Goal: Navigation & Orientation: Find specific page/section

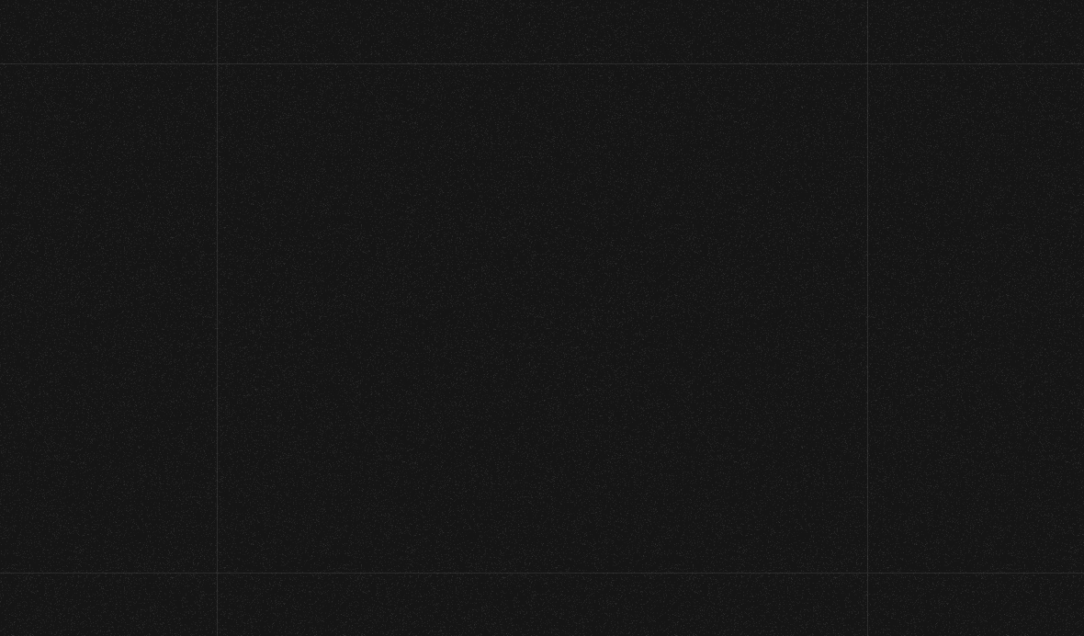
scroll to position [182, 0]
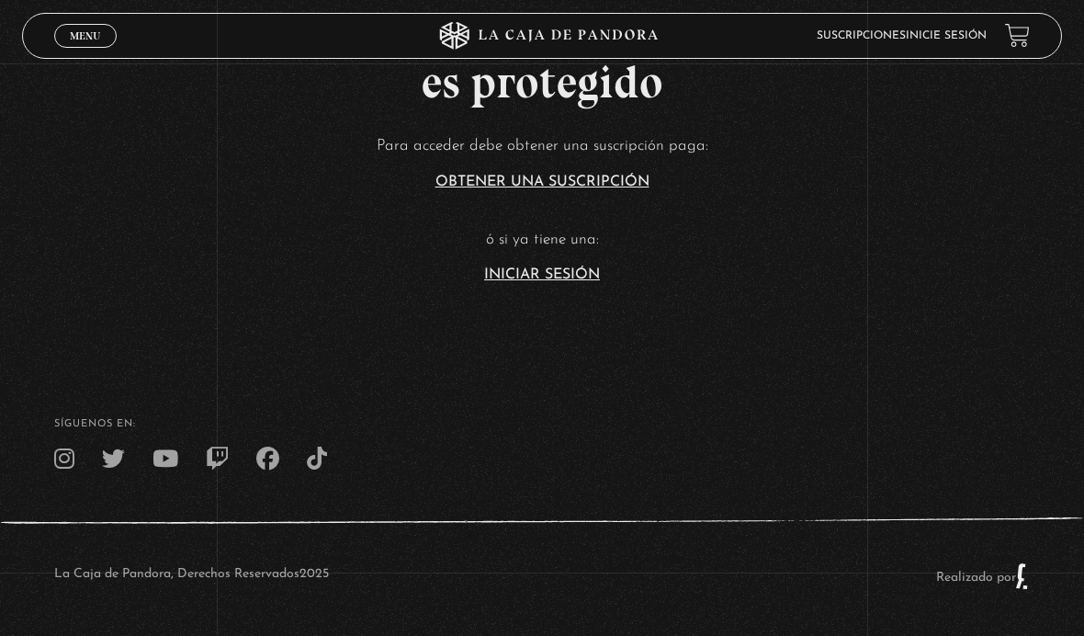
click at [563, 280] on link "Iniciar Sesión" at bounding box center [542, 274] width 116 height 15
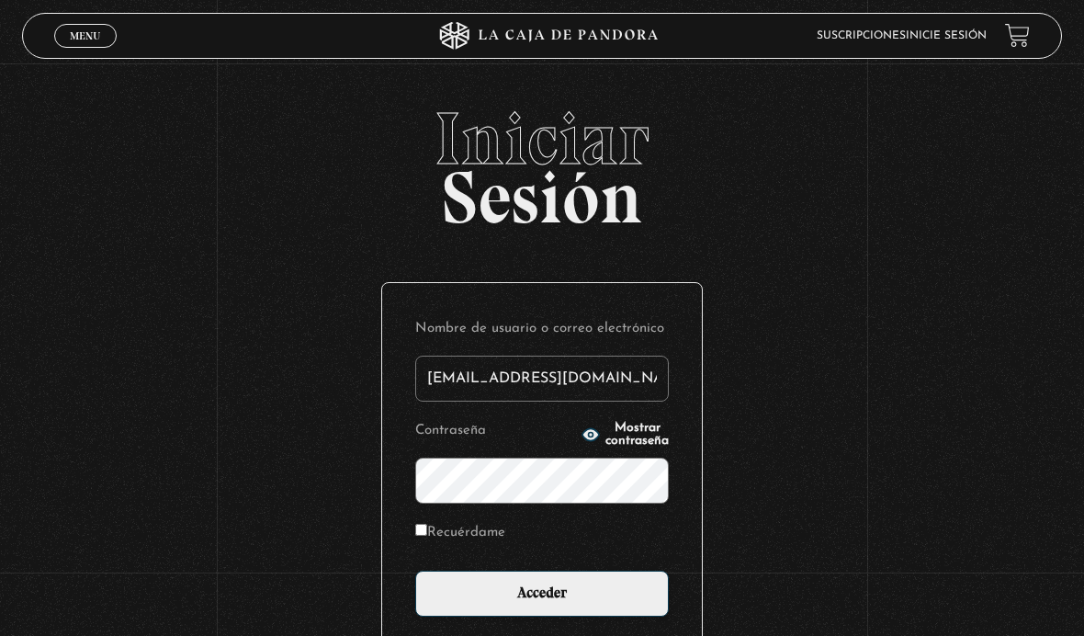
type input "[EMAIL_ADDRESS][DOMAIN_NAME]"
click at [542, 603] on input "Acceder" at bounding box center [542, 593] width 254 height 46
click at [621, 597] on input "Acceder" at bounding box center [542, 593] width 254 height 46
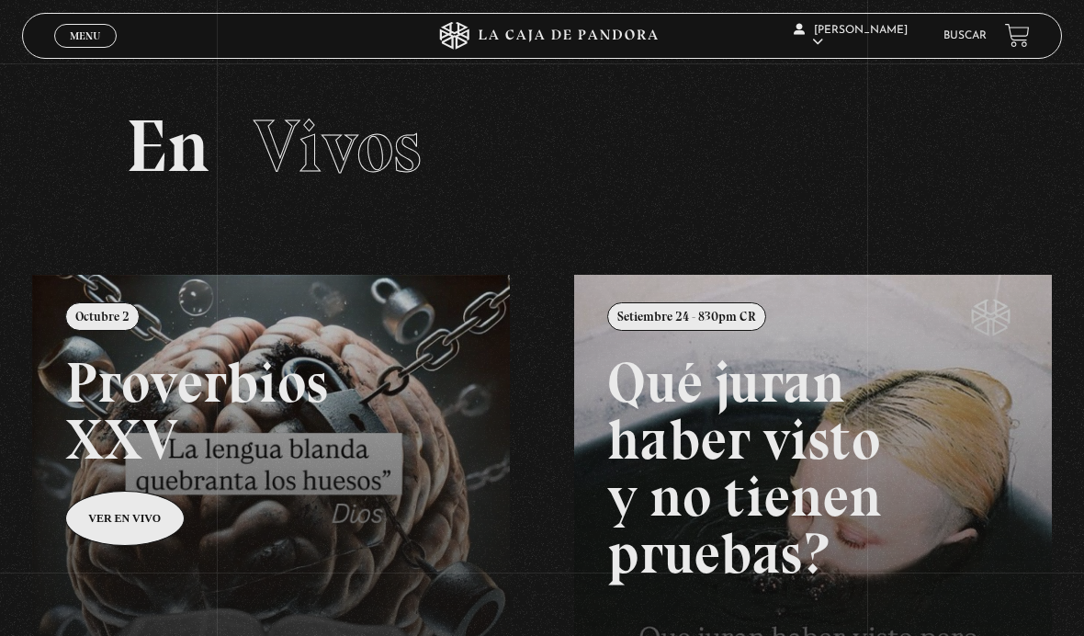
click at [80, 28] on link "Menu Cerrar" at bounding box center [85, 36] width 62 height 24
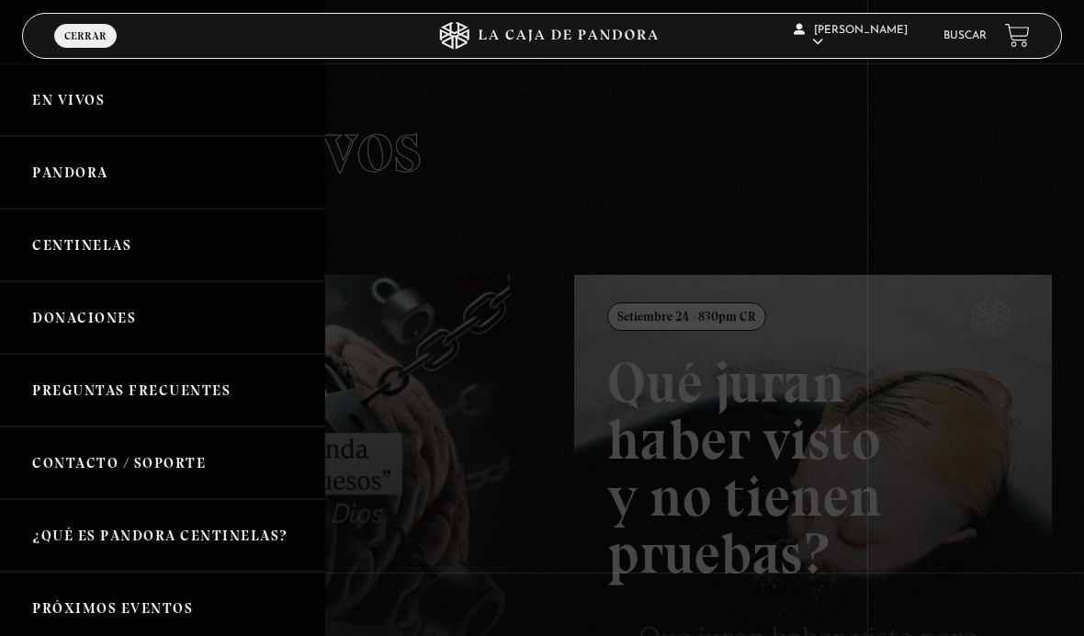
click at [32, 175] on link "Pandora" at bounding box center [162, 172] width 325 height 73
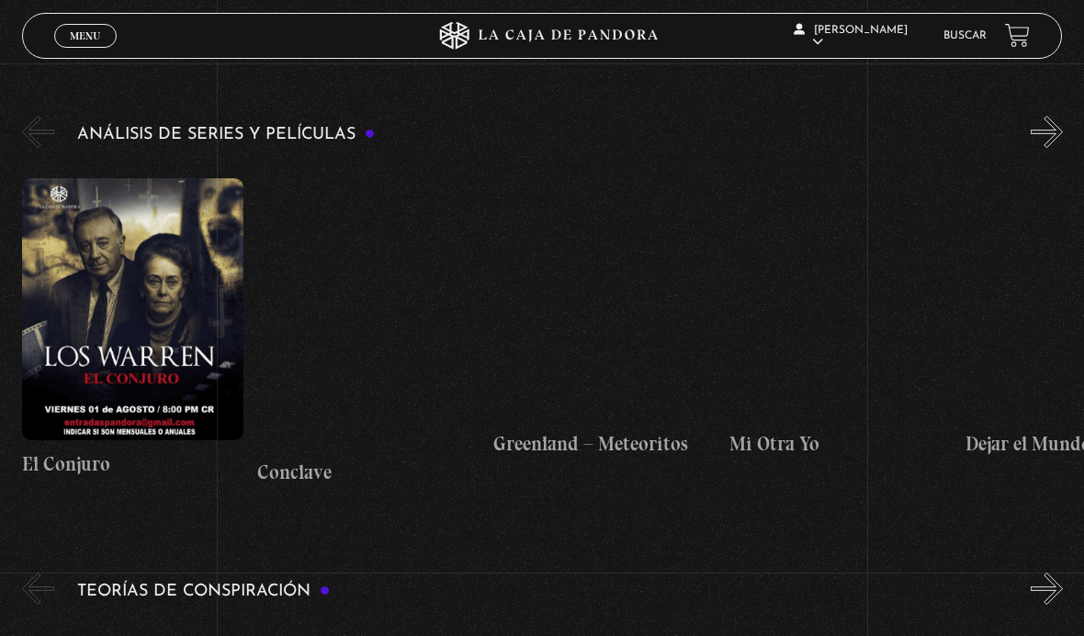
scroll to position [2974, 0]
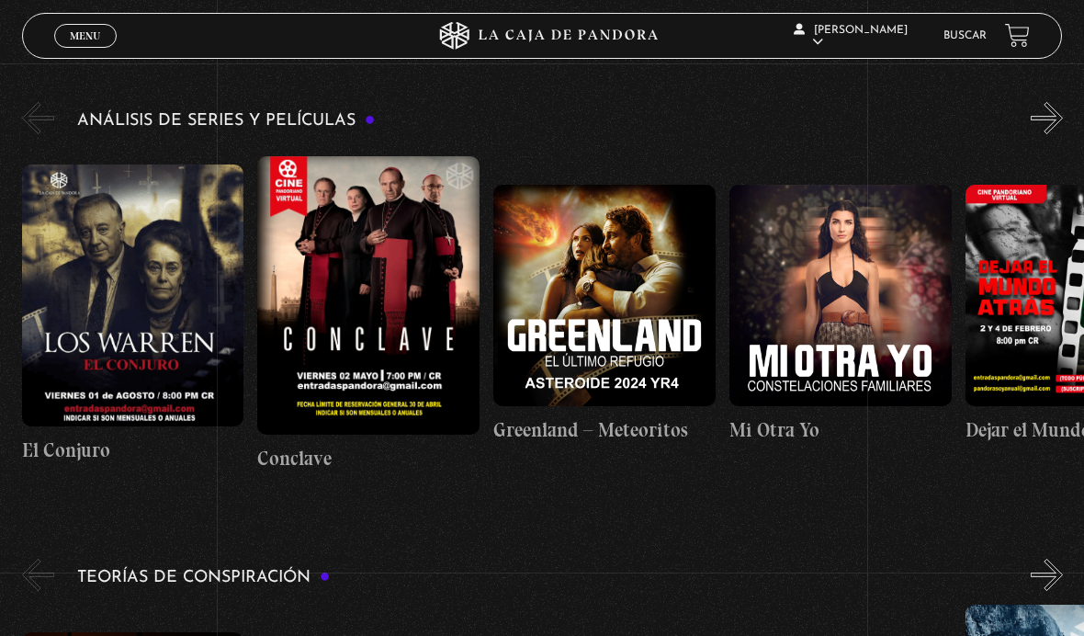
click at [98, 319] on figure at bounding box center [133, 295] width 222 height 262
